Goal: Communication & Community: Answer question/provide support

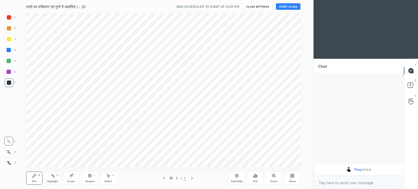
scroll to position [27065, 26928]
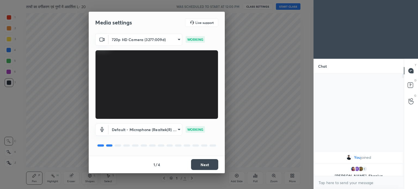
click at [154, 39] on body "1 2 3 4 5 6 7 C X Z C X Z E E Erase all H H तत्वों का वर्गीकरण एवं गुणों में आव…" at bounding box center [209, 94] width 418 height 189
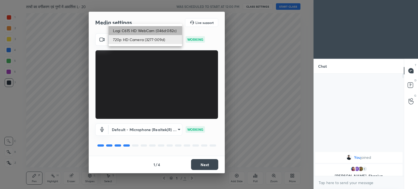
click at [136, 30] on li "Logi C615 HD WebCam (046d:082c)" at bounding box center [145, 30] width 73 height 9
type input "787ee1f23f31980623f4f63b1d63ffd6093bdb1f36a2e28f5229cd166ee5c24c"
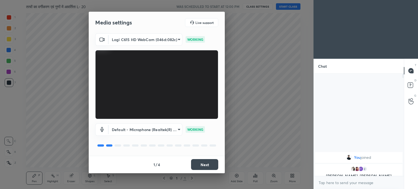
click at [204, 164] on button "Next" at bounding box center [204, 164] width 27 height 11
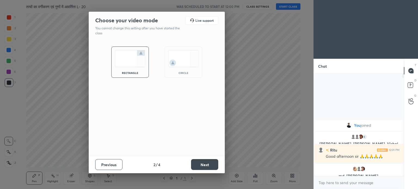
click at [210, 161] on button "Next" at bounding box center [204, 164] width 27 height 11
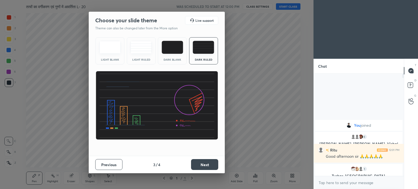
click at [210, 161] on button "Next" at bounding box center [204, 164] width 27 height 11
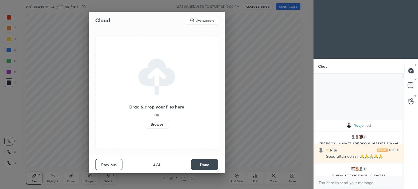
click at [163, 123] on label "Browse" at bounding box center [157, 124] width 24 height 9
click at [145, 123] on input "Browse" at bounding box center [145, 124] width 0 height 9
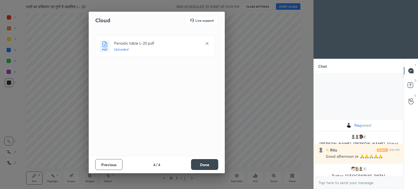
click at [203, 165] on button "Done" at bounding box center [204, 164] width 27 height 11
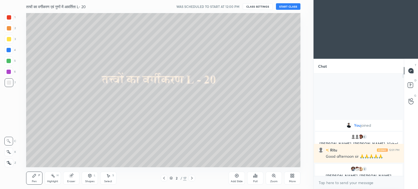
click at [293, 5] on button "START CLASS" at bounding box center [288, 6] width 24 height 7
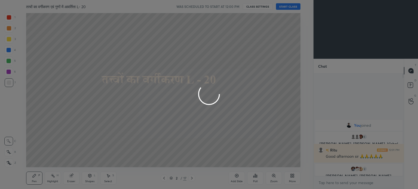
type textarea "x"
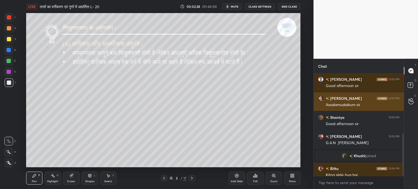
scroll to position [145, 0]
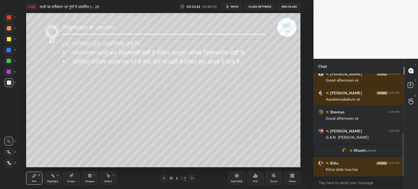
click at [9, 40] on div at bounding box center [9, 39] width 4 height 4
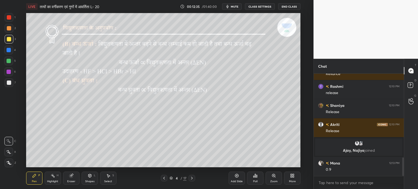
scroll to position [481, 0]
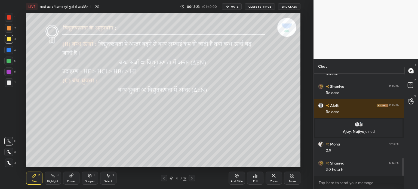
click at [107, 180] on div "Select S" at bounding box center [108, 178] width 16 height 13
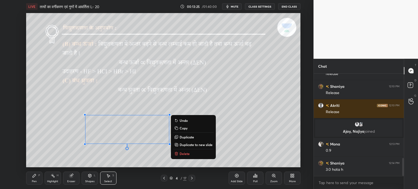
click at [182, 153] on p "Delete" at bounding box center [185, 154] width 10 height 4
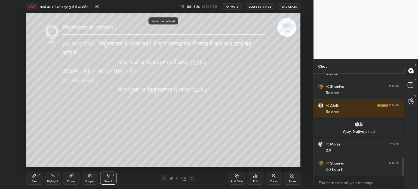
click at [37, 178] on div "Pen P" at bounding box center [34, 178] width 16 height 13
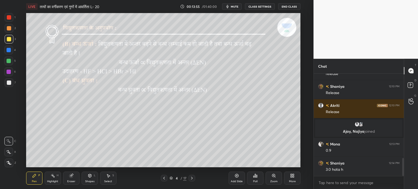
click at [193, 180] on icon at bounding box center [192, 178] width 4 height 4
click at [91, 180] on div "Shapes" at bounding box center [89, 181] width 9 height 3
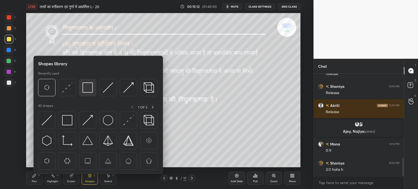
click at [86, 88] on img at bounding box center [87, 87] width 10 height 10
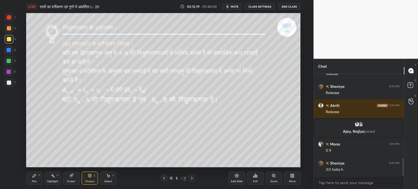
click at [37, 175] on div "Pen P" at bounding box center [34, 178] width 16 height 13
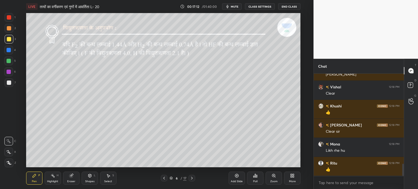
scroll to position [747, 0]
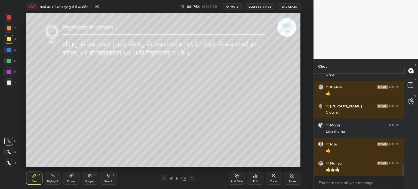
click at [163, 176] on div at bounding box center [164, 178] width 7 height 7
click at [164, 178] on icon at bounding box center [164, 178] width 4 height 4
click at [190, 178] on icon at bounding box center [192, 178] width 4 height 4
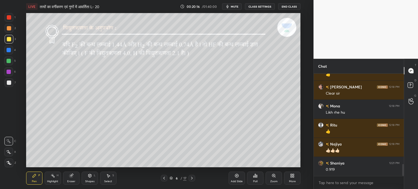
click at [70, 183] on div "Eraser" at bounding box center [71, 178] width 16 height 13
click at [39, 181] on div "Pen P" at bounding box center [34, 178] width 16 height 13
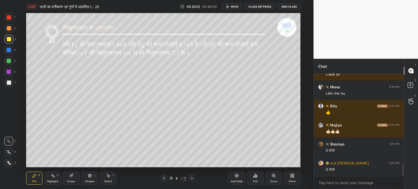
click at [195, 177] on div at bounding box center [192, 178] width 7 height 7
click at [94, 180] on div "Shapes" at bounding box center [89, 181] width 9 height 3
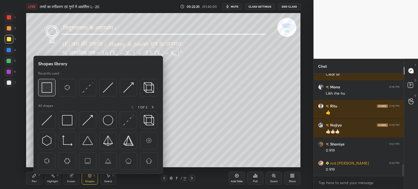
click at [44, 88] on img at bounding box center [47, 87] width 10 height 10
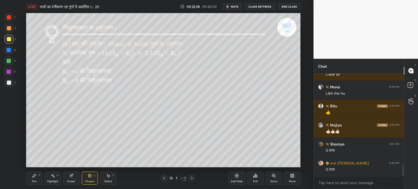
click at [34, 179] on div "Pen P" at bounding box center [34, 178] width 16 height 13
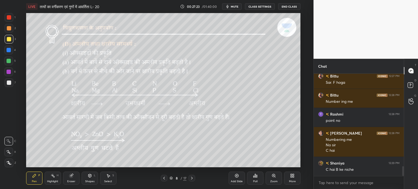
scroll to position [968, 0]
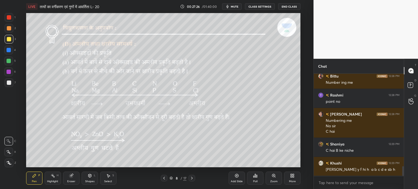
click at [5, 38] on div at bounding box center [9, 39] width 9 height 9
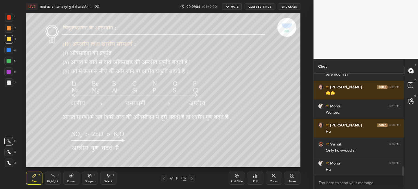
scroll to position [986, 0]
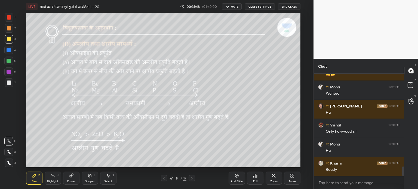
click at [194, 178] on div at bounding box center [192, 178] width 7 height 7
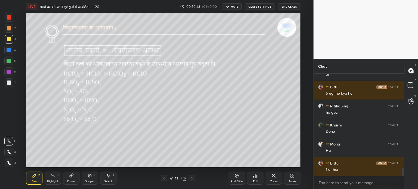
scroll to position [1268, 0]
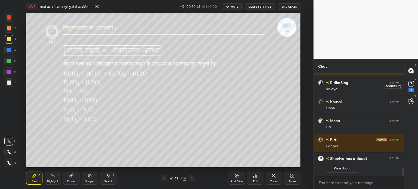
click at [415, 85] on icon at bounding box center [411, 84] width 8 height 8
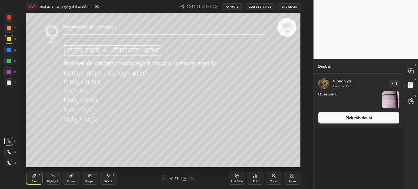
click at [385, 103] on img "grid" at bounding box center [390, 99] width 17 height 17
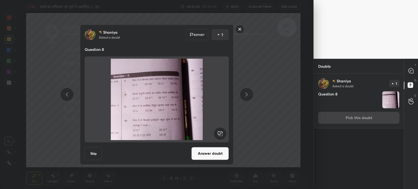
click at [272, 76] on div "[PERSON_NAME] Asked a doubt Report 1 Question 8 Skip Answer doubt" at bounding box center [157, 94] width 314 height 189
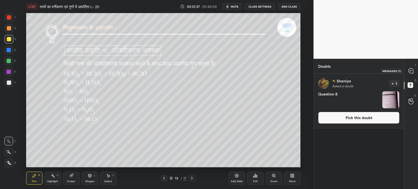
click at [412, 71] on icon at bounding box center [411, 70] width 5 height 5
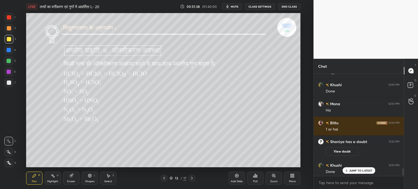
scroll to position [1278, 0]
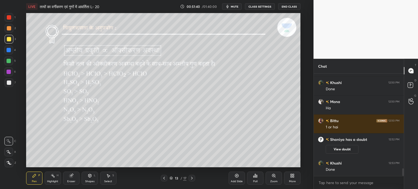
click at [192, 179] on icon at bounding box center [192, 178] width 4 height 4
click at [168, 176] on div "14 / 17" at bounding box center [178, 178] width 34 height 7
click at [165, 179] on icon at bounding box center [164, 178] width 4 height 4
click at [165, 178] on icon at bounding box center [164, 178] width 4 height 4
click at [191, 179] on icon at bounding box center [192, 178] width 4 height 4
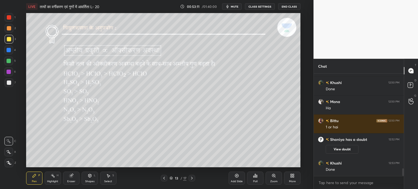
click at [191, 179] on icon at bounding box center [192, 178] width 4 height 4
drag, startPoint x: 195, startPoint y: 179, endPoint x: 187, endPoint y: 175, distance: 8.5
click at [194, 179] on div at bounding box center [192, 178] width 7 height 7
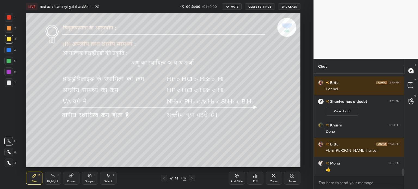
scroll to position [1335, 0]
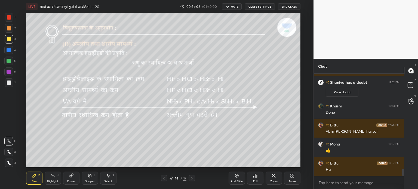
click at [191, 180] on icon at bounding box center [192, 178] width 4 height 4
click at [234, 178] on div "Add Slide" at bounding box center [237, 178] width 16 height 13
click at [106, 178] on div "Select S" at bounding box center [108, 178] width 16 height 13
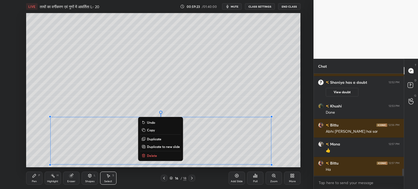
click at [36, 179] on div "Pen P" at bounding box center [34, 178] width 16 height 13
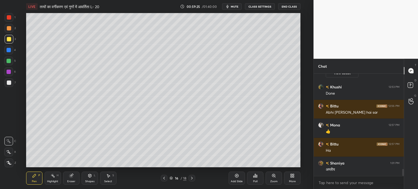
scroll to position [1374, 0]
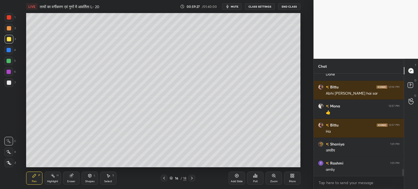
click at [74, 178] on div "Eraser" at bounding box center [71, 178] width 16 height 13
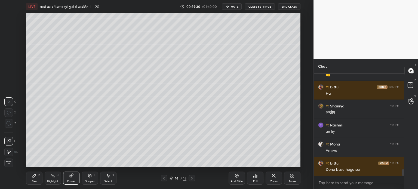
scroll to position [1431, 0]
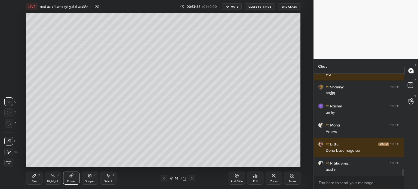
click at [32, 177] on div "Pen P" at bounding box center [34, 178] width 16 height 13
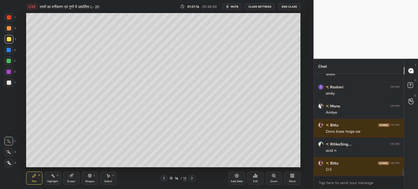
click at [9, 63] on div at bounding box center [9, 61] width 4 height 4
click at [237, 178] on div "Add Slide" at bounding box center [237, 178] width 16 height 13
click at [165, 177] on icon at bounding box center [164, 178] width 4 height 4
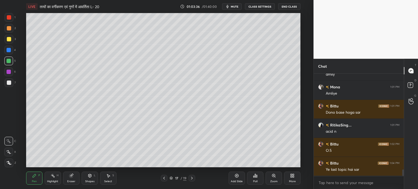
click at [9, 37] on div at bounding box center [9, 39] width 4 height 4
click at [165, 175] on div at bounding box center [164, 178] width 7 height 7
click at [193, 177] on icon at bounding box center [192, 178] width 4 height 4
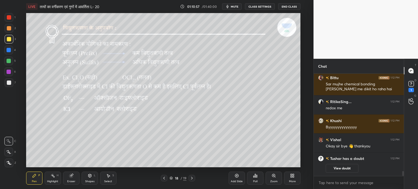
scroll to position [1774, 0]
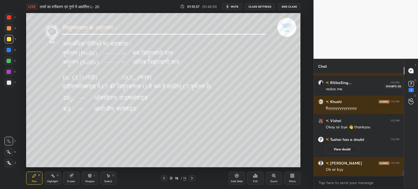
click at [414, 87] on icon at bounding box center [411, 84] width 8 height 8
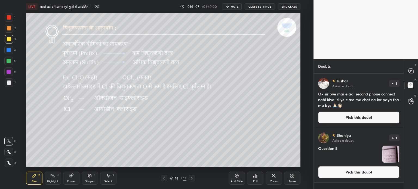
click at [390, 157] on img "grid" at bounding box center [390, 154] width 17 height 17
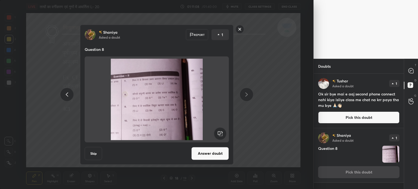
click at [214, 154] on button "Answer doubt" at bounding box center [210, 153] width 38 height 13
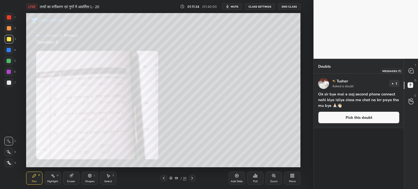
click at [413, 70] on icon at bounding box center [411, 70] width 5 height 5
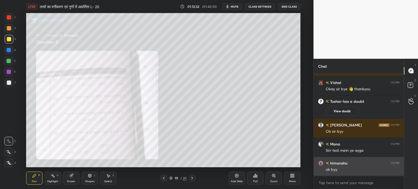
scroll to position [1906, 0]
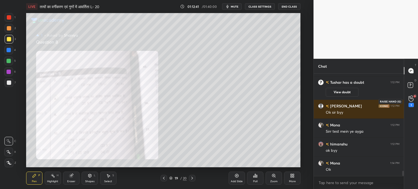
click at [412, 101] on icon at bounding box center [411, 99] width 5 height 6
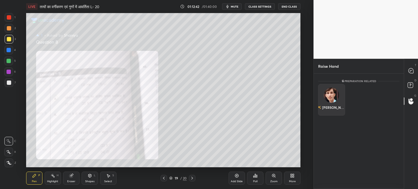
click at [330, 95] on img "grid" at bounding box center [331, 95] width 15 height 15
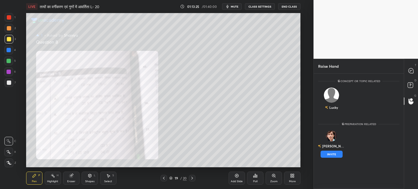
click at [360, 70] on div "Raise Hand" at bounding box center [359, 66] width 90 height 15
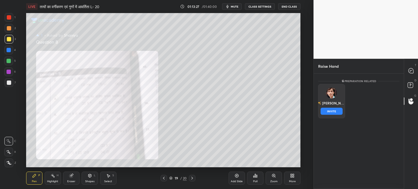
click at [330, 115] on div "[PERSON_NAME] INVITE" at bounding box center [331, 101] width 27 height 34
click at [331, 113] on button "INVITE" at bounding box center [332, 111] width 22 height 7
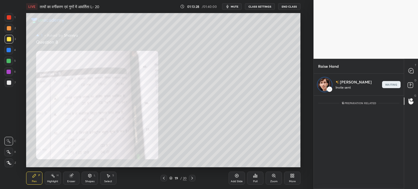
scroll to position [2, 2]
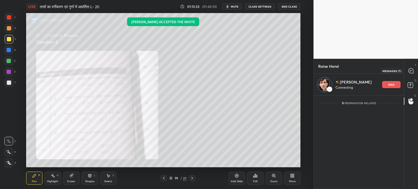
click at [416, 66] on div at bounding box center [411, 71] width 11 height 10
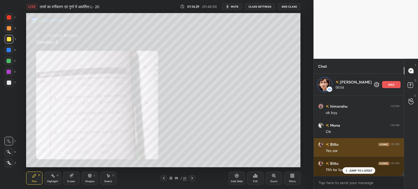
scroll to position [1939, 0]
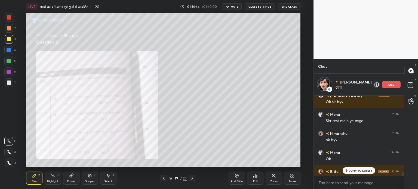
click at [387, 84] on div "end" at bounding box center [391, 84] width 19 height 7
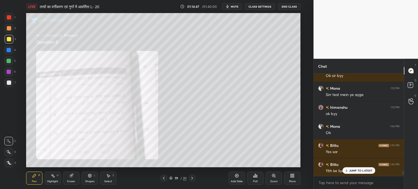
scroll to position [1945, 0]
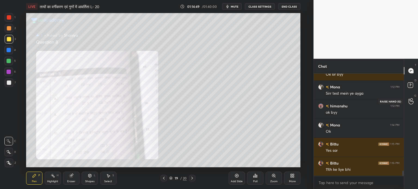
click at [414, 101] on div at bounding box center [411, 101] width 11 height 10
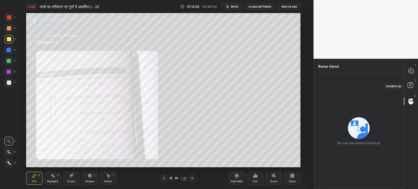
click at [410, 83] on rect at bounding box center [410, 85] width 5 height 5
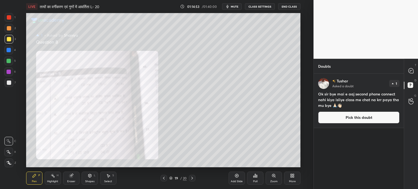
click at [366, 115] on button "Pick this doubt" at bounding box center [358, 118] width 81 height 12
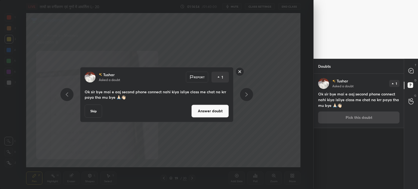
click at [87, 114] on button "Skip" at bounding box center [93, 111] width 17 height 13
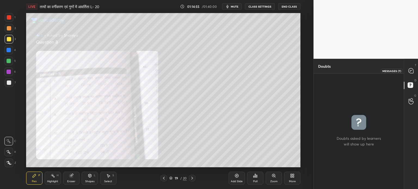
click at [413, 69] on icon at bounding box center [411, 71] width 6 height 6
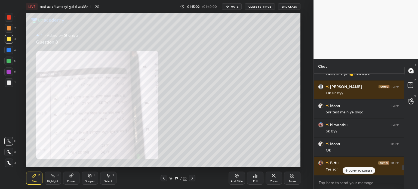
scroll to position [1927, 0]
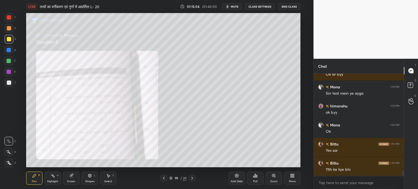
click at [293, 7] on button "End Class" at bounding box center [289, 6] width 22 height 7
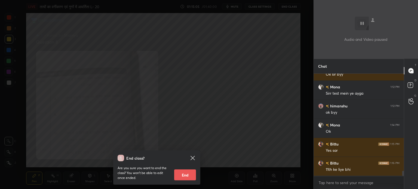
click at [189, 173] on button "End" at bounding box center [185, 175] width 22 height 11
type textarea "x"
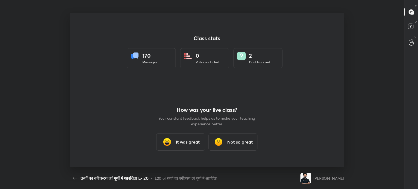
scroll to position [0, 0]
click at [179, 143] on h3 "It was great" at bounding box center [188, 142] width 24 height 7
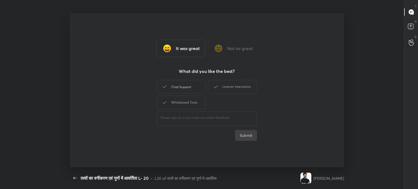
click at [186, 85] on div "Chat Support" at bounding box center [181, 87] width 49 height 14
click at [185, 96] on div "Whiteboard Tools" at bounding box center [181, 103] width 49 height 14
click at [236, 87] on div "Learner Interaction" at bounding box center [232, 87] width 49 height 14
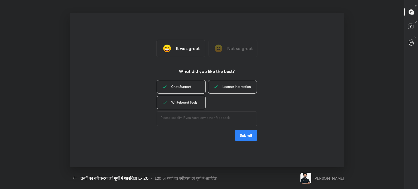
click at [241, 133] on button "Submit" at bounding box center [246, 135] width 22 height 11
